Goal: Find specific page/section: Find specific page/section

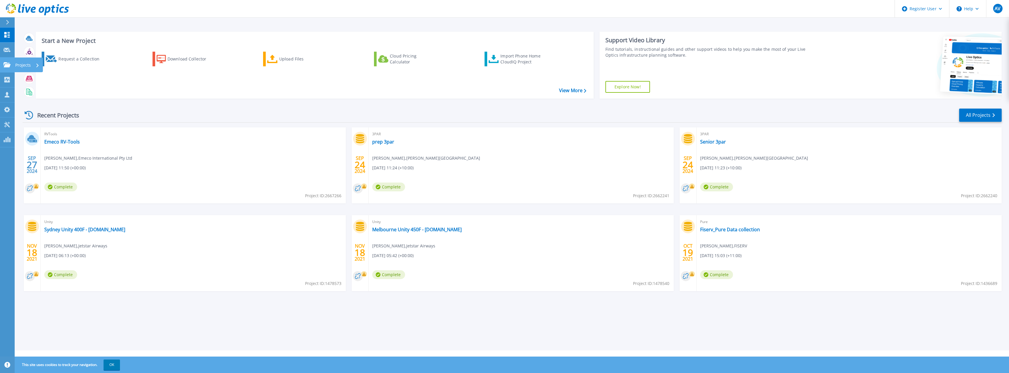
click at [5, 67] on icon at bounding box center [7, 64] width 7 height 5
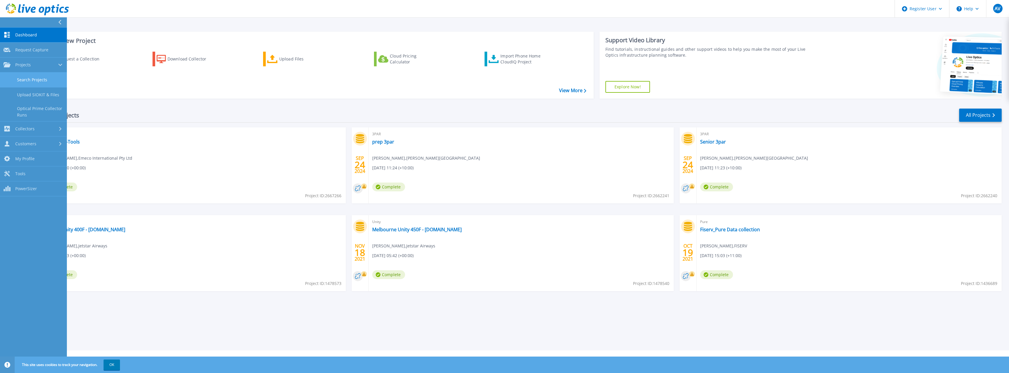
click at [26, 84] on link "Search Projects" at bounding box center [33, 79] width 67 height 15
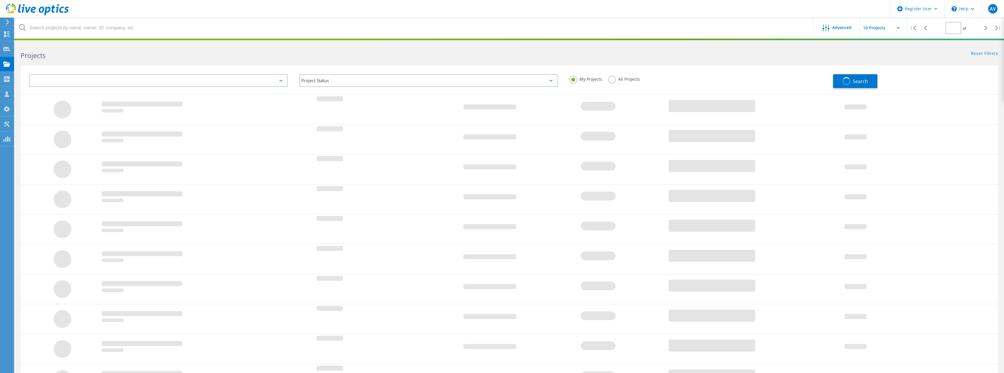
type input "1"
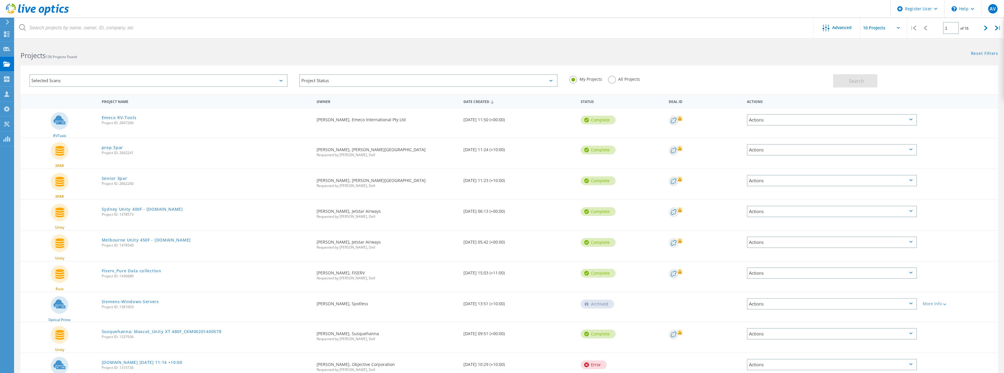
click at [622, 84] on div "All Projects" at bounding box center [624, 80] width 32 height 9
click at [624, 77] on label "All Projects" at bounding box center [624, 79] width 32 height 6
click at [0, 0] on input "All Projects" at bounding box center [0, 0] width 0 height 0
click at [849, 81] on button "Search" at bounding box center [855, 80] width 44 height 13
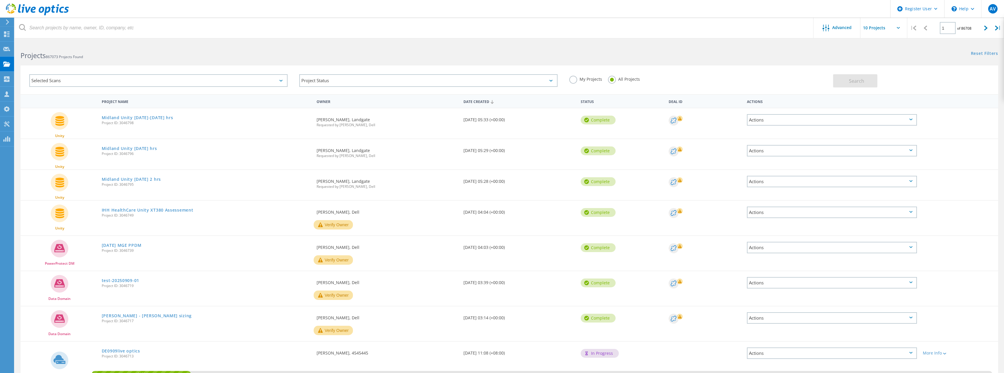
click at [238, 80] on div "Selected Scans" at bounding box center [158, 80] width 258 height 13
click at [65, 104] on label "NetApp" at bounding box center [163, 103] width 241 height 7
click at [0, 0] on input "NetApp" at bounding box center [0, 0] width 0 height 0
click at [853, 75] on button "Search" at bounding box center [855, 80] width 44 height 13
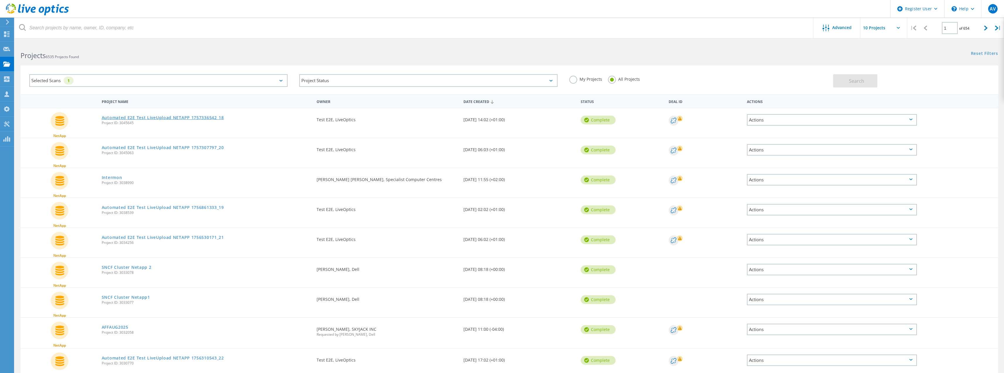
click at [184, 118] on link "Automated E2E Test LiveUpload NETAPP 1757336542_18" at bounding box center [163, 118] width 122 height 4
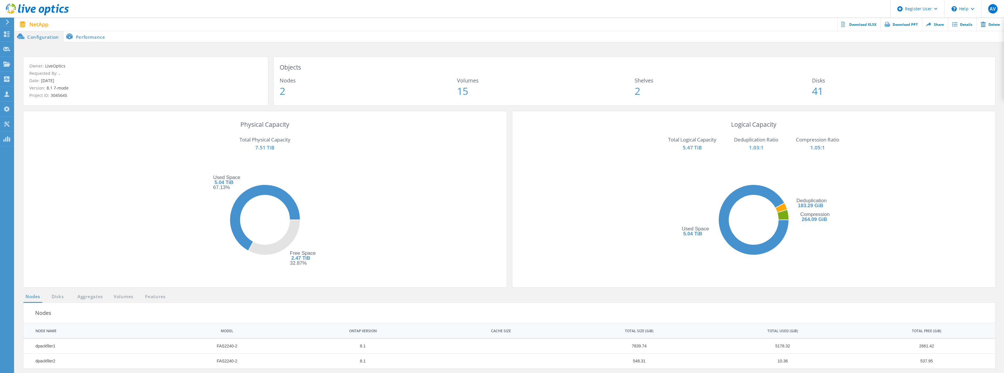
click at [98, 34] on li "Performance" at bounding box center [87, 36] width 46 height 12
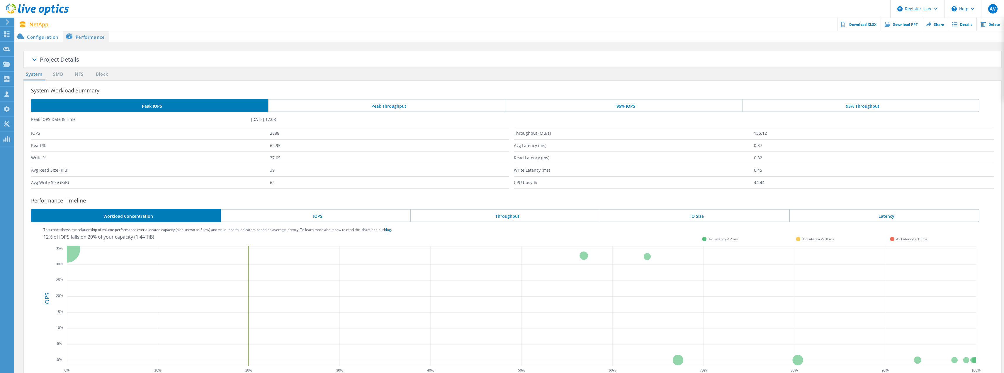
click at [67, 61] on span "Project Details" at bounding box center [59, 59] width 39 height 8
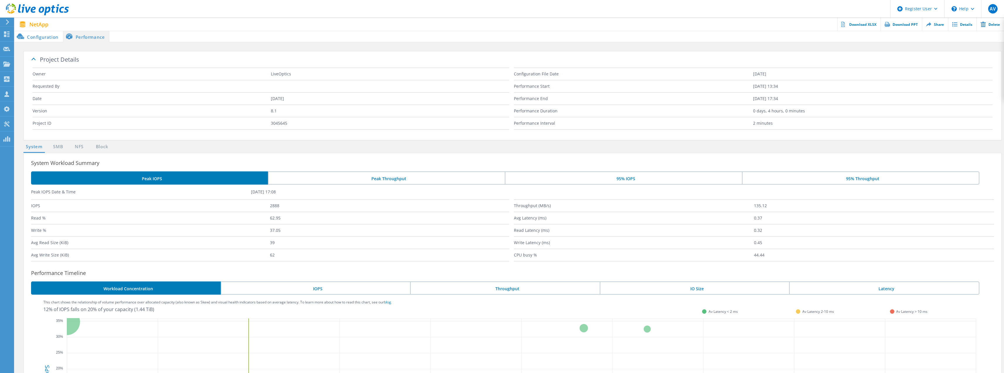
click at [67, 61] on span "Project Details" at bounding box center [59, 59] width 39 height 8
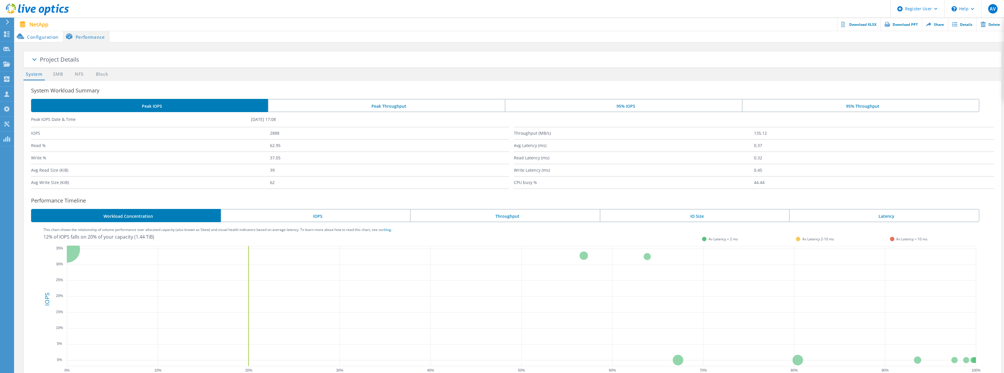
click at [40, 36] on li "Configuration" at bounding box center [39, 36] width 48 height 12
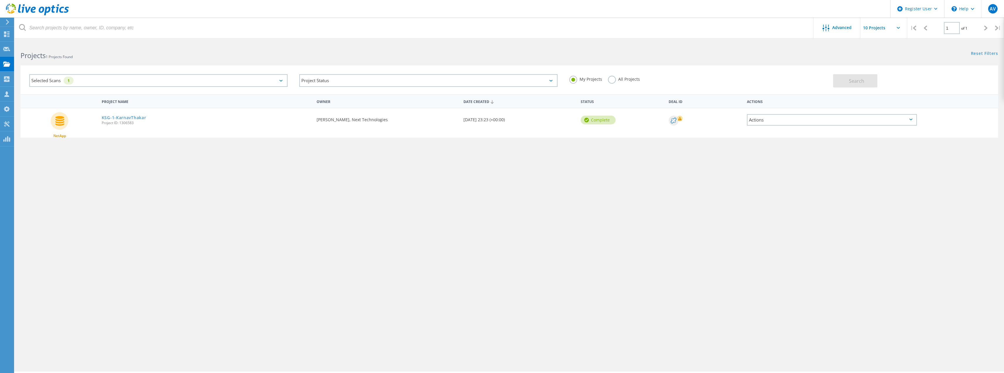
click at [630, 78] on label "All Projects" at bounding box center [624, 79] width 32 height 6
click at [0, 0] on input "All Projects" at bounding box center [0, 0] width 0 height 0
click at [866, 81] on button "Search" at bounding box center [855, 80] width 44 height 13
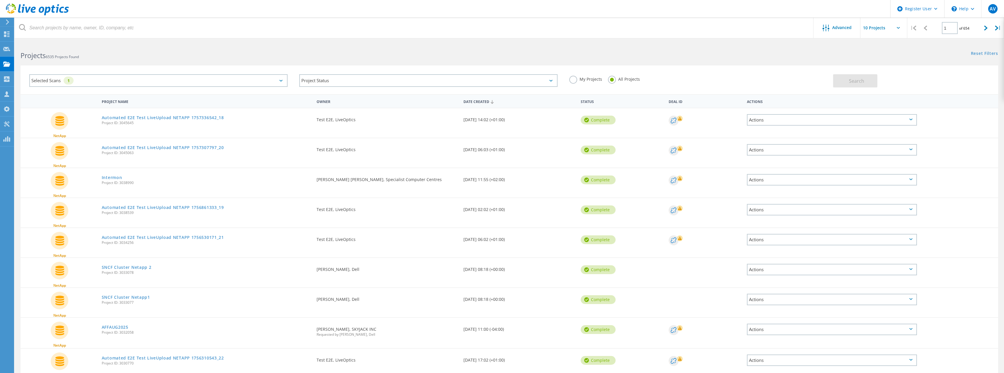
click at [224, 79] on div "Selected Scans 1" at bounding box center [158, 80] width 258 height 13
click at [50, 106] on label "NetApp" at bounding box center [163, 103] width 241 height 7
click at [0, 0] on input "NetApp" at bounding box center [0, 0] width 0 height 0
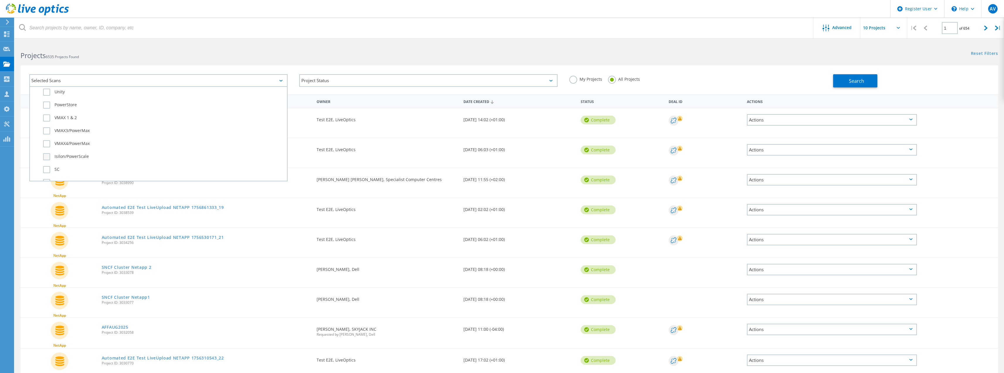
scroll to position [147, 0]
click at [48, 103] on label "Unity" at bounding box center [163, 101] width 241 height 7
click at [0, 0] on input "Unity" at bounding box center [0, 0] width 0 height 0
click at [844, 71] on div "Search" at bounding box center [914, 77] width 162 height 19
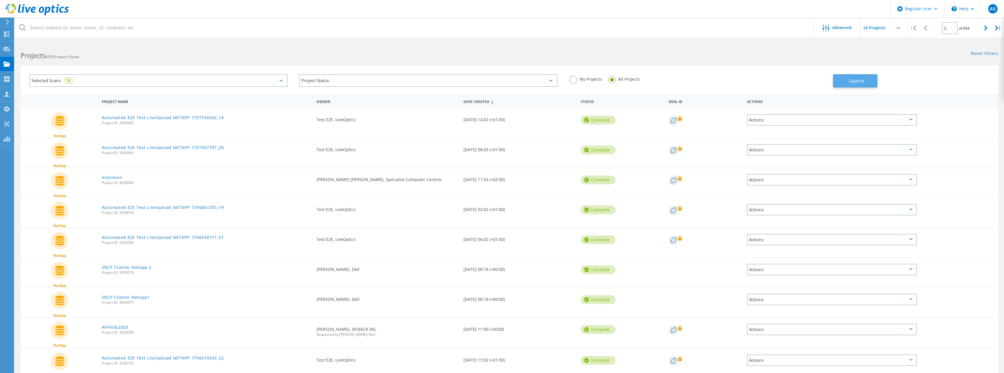
click at [848, 75] on button "Search" at bounding box center [855, 80] width 44 height 13
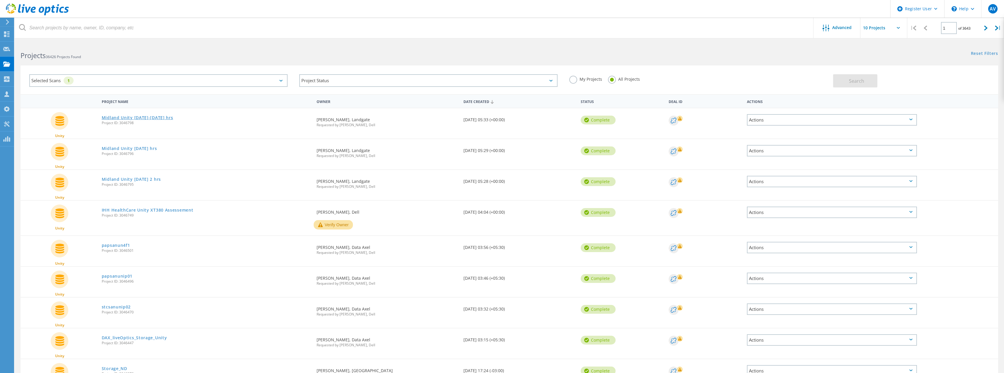
click at [121, 117] on link "Midland Unity 7-8 Sep 48 hrs" at bounding box center [138, 118] width 72 height 4
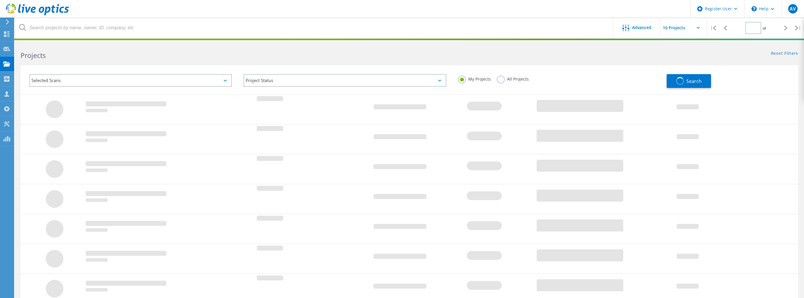
scroll to position [8, 0]
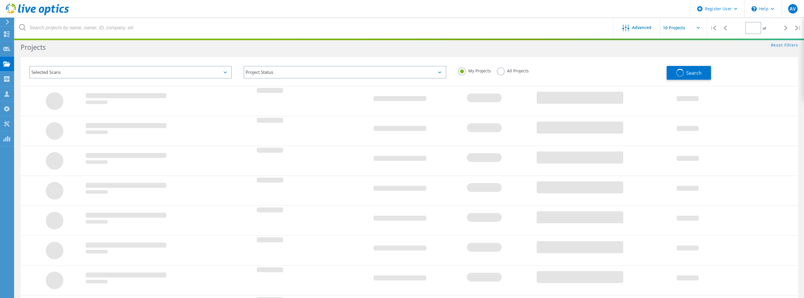
type input "1"
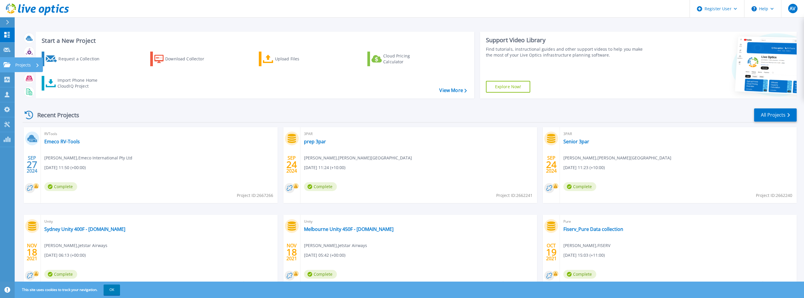
click at [10, 64] on icon at bounding box center [7, 64] width 7 height 5
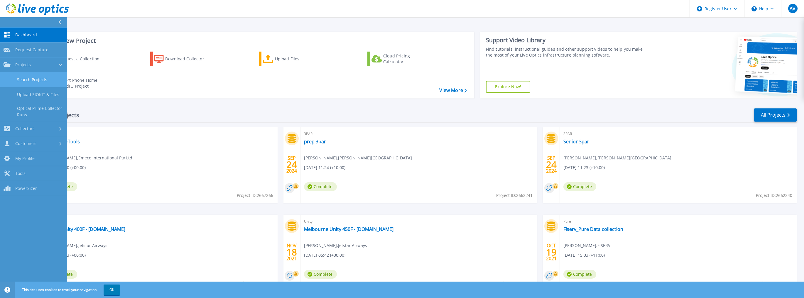
click at [49, 82] on link "Search Projects" at bounding box center [33, 79] width 67 height 15
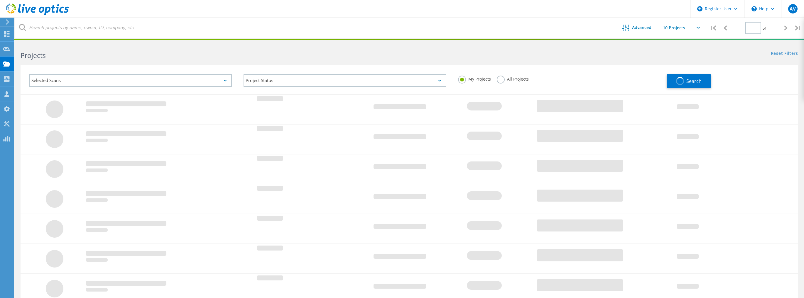
type input "1"
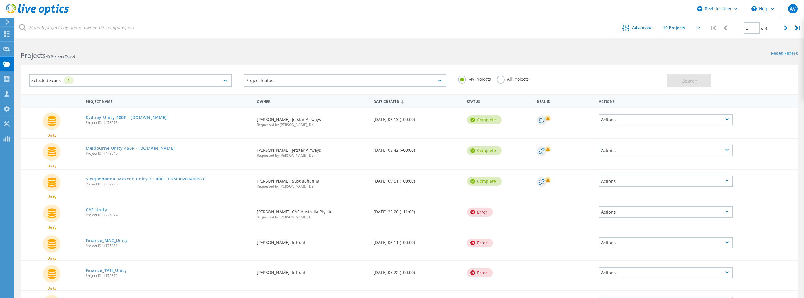
click at [520, 81] on label "All Projects" at bounding box center [512, 79] width 32 height 6
click at [0, 0] on input "All Projects" at bounding box center [0, 0] width 0 height 0
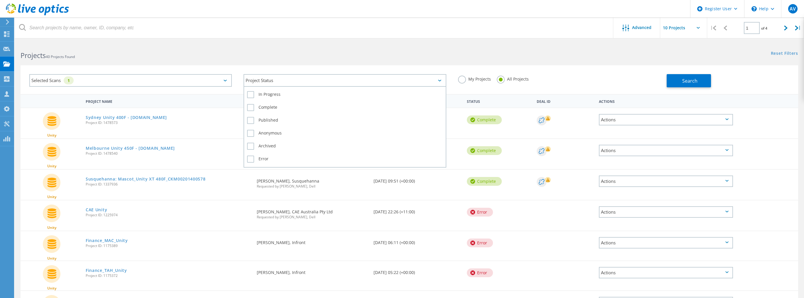
click at [351, 82] on div "Project Status" at bounding box center [344, 80] width 202 height 13
click at [185, 82] on div "Selected Scans 1" at bounding box center [130, 80] width 202 height 13
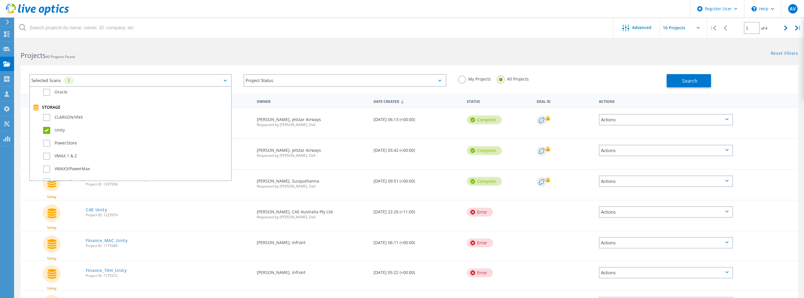
click at [44, 128] on label "Unity" at bounding box center [135, 130] width 185 height 7
click at [0, 0] on input "Unity" at bounding box center [0, 0] width 0 height 0
click at [47, 100] on label "NetApp" at bounding box center [135, 103] width 185 height 7
click at [0, 0] on input "NetApp" at bounding box center [0, 0] width 0 height 0
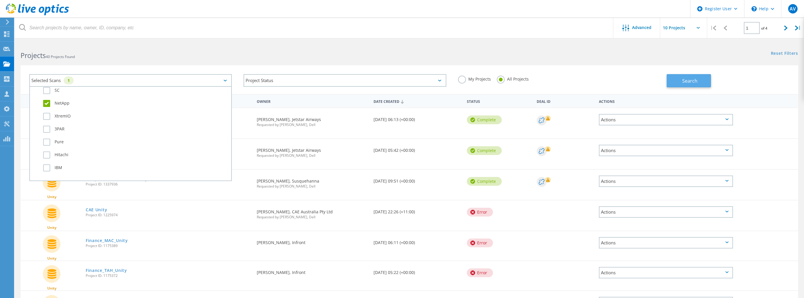
click at [692, 77] on button "Search" at bounding box center [688, 80] width 44 height 13
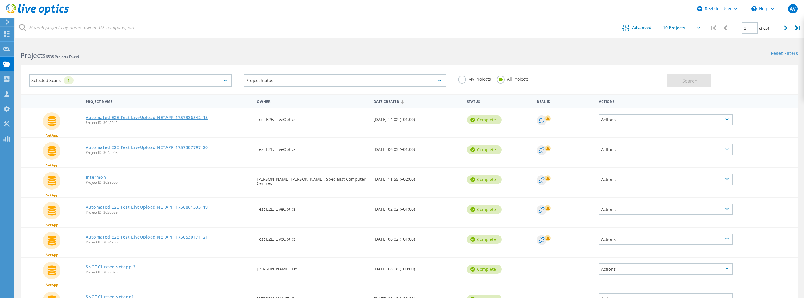
click at [161, 116] on link "Automated E2E Test LiveUpload NETAPP 1757336542_18" at bounding box center [147, 118] width 122 height 4
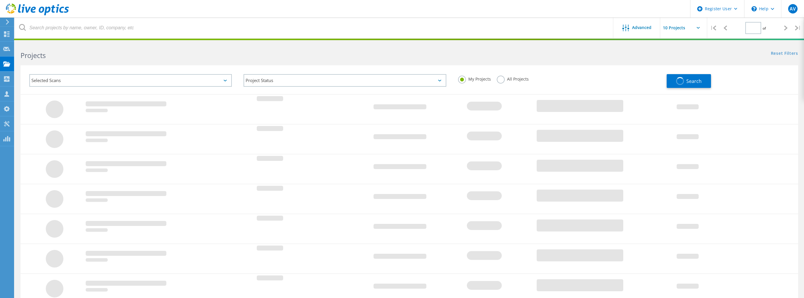
type input "1"
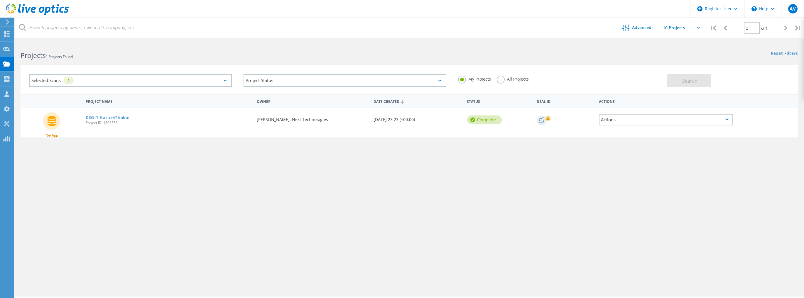
click at [514, 81] on label "All Projects" at bounding box center [512, 79] width 32 height 6
click at [0, 0] on input "All Projects" at bounding box center [0, 0] width 0 height 0
drag, startPoint x: 720, startPoint y: 87, endPoint x: 704, endPoint y: 81, distance: 17.2
click at [716, 87] on div "Search" at bounding box center [730, 77] width 128 height 19
click at [704, 81] on button "Search" at bounding box center [688, 80] width 44 height 13
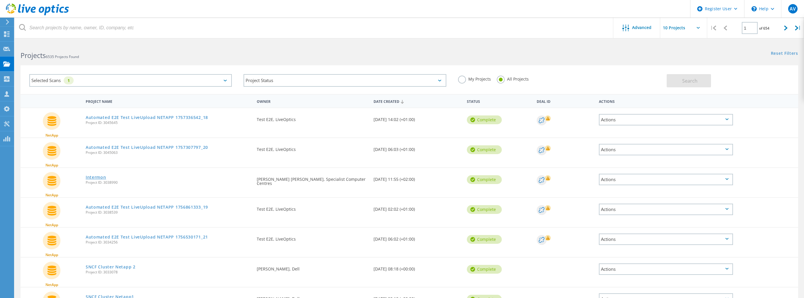
click at [94, 178] on link "Intermon" at bounding box center [96, 177] width 21 height 4
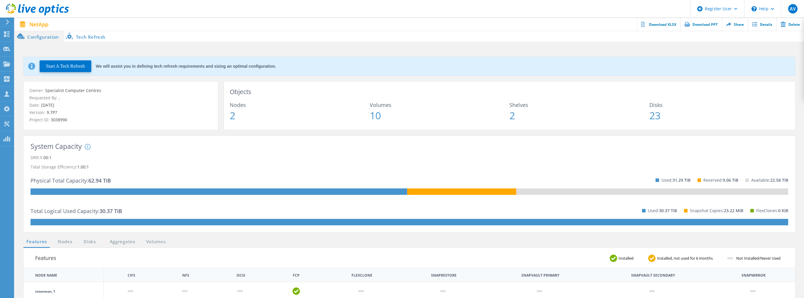
click at [85, 37] on li "Tech Refresh" at bounding box center [87, 36] width 46 height 12
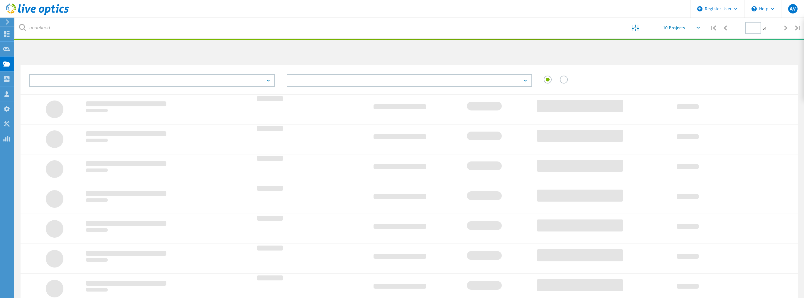
type input "1"
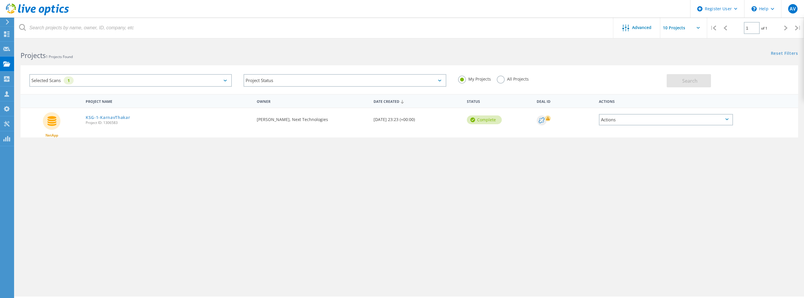
click at [513, 82] on div "All Projects" at bounding box center [512, 80] width 32 height 9
click at [513, 78] on label "All Projects" at bounding box center [512, 79] width 32 height 6
click at [0, 0] on input "All Projects" at bounding box center [0, 0] width 0 height 0
click at [223, 83] on div "Selected Scans 1" at bounding box center [130, 80] width 202 height 13
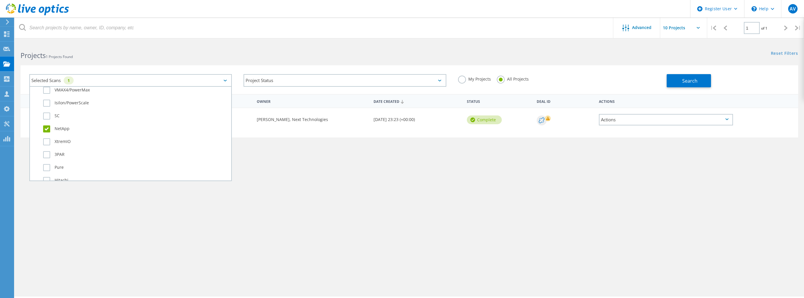
scroll to position [211, 0]
click at [47, 123] on label "NetApp" at bounding box center [135, 126] width 185 height 7
click at [0, 0] on input "NetApp" at bounding box center [0, 0] width 0 height 0
click at [48, 162] on label "Pure" at bounding box center [135, 165] width 185 height 7
click at [0, 0] on input "Pure" at bounding box center [0, 0] width 0 height 0
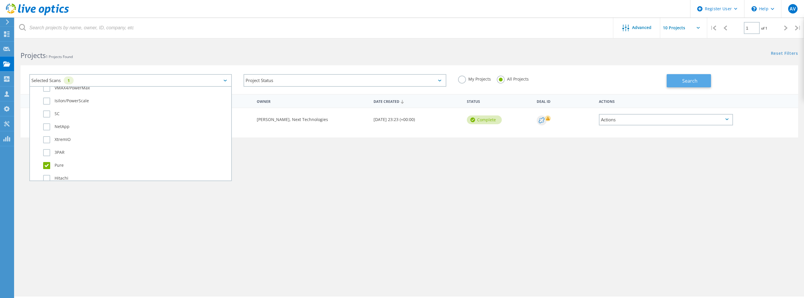
click at [679, 83] on button "Search" at bounding box center [688, 80] width 44 height 13
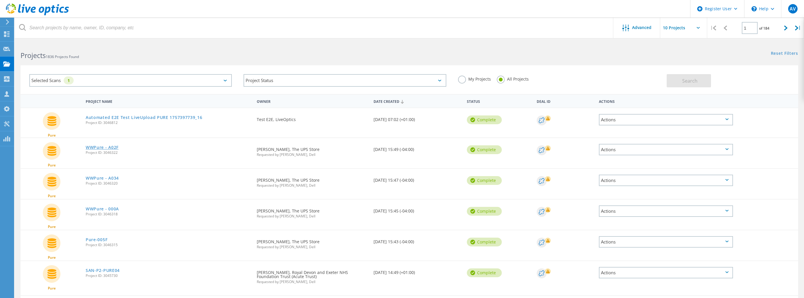
click at [97, 148] on link "WWPure - A02F" at bounding box center [102, 147] width 33 height 4
